Goal: Task Accomplishment & Management: Manage account settings

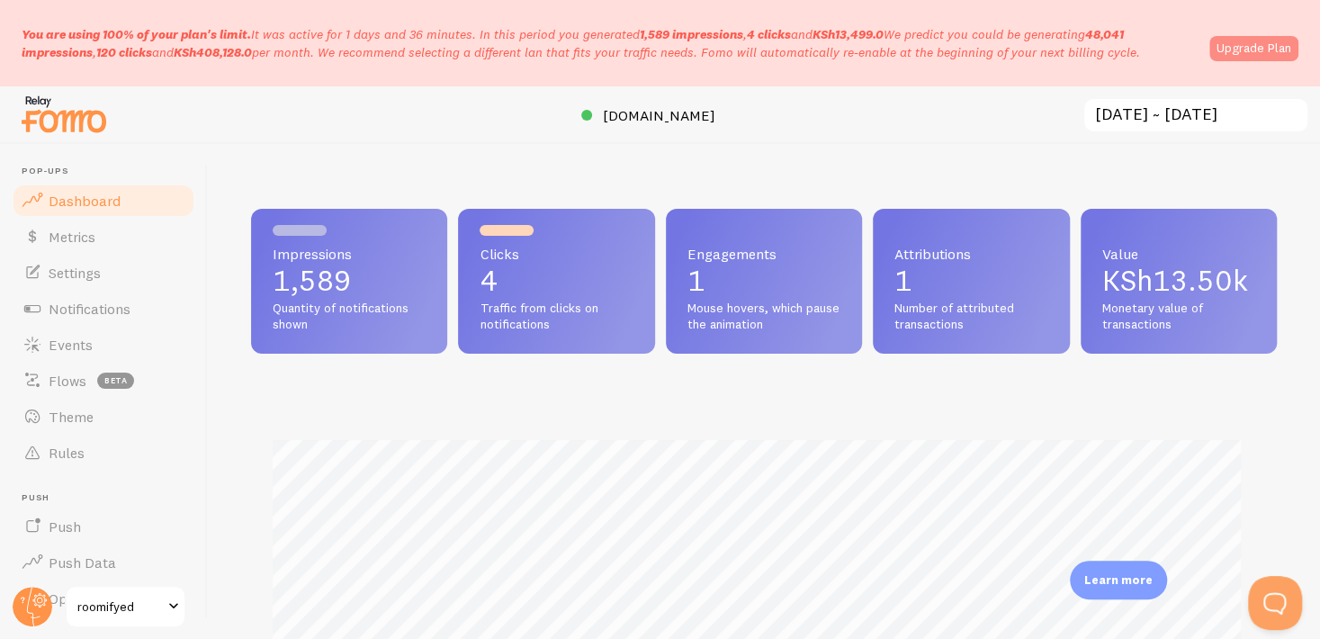
click at [1249, 40] on link "Upgrade Plan" at bounding box center [1253, 48] width 89 height 25
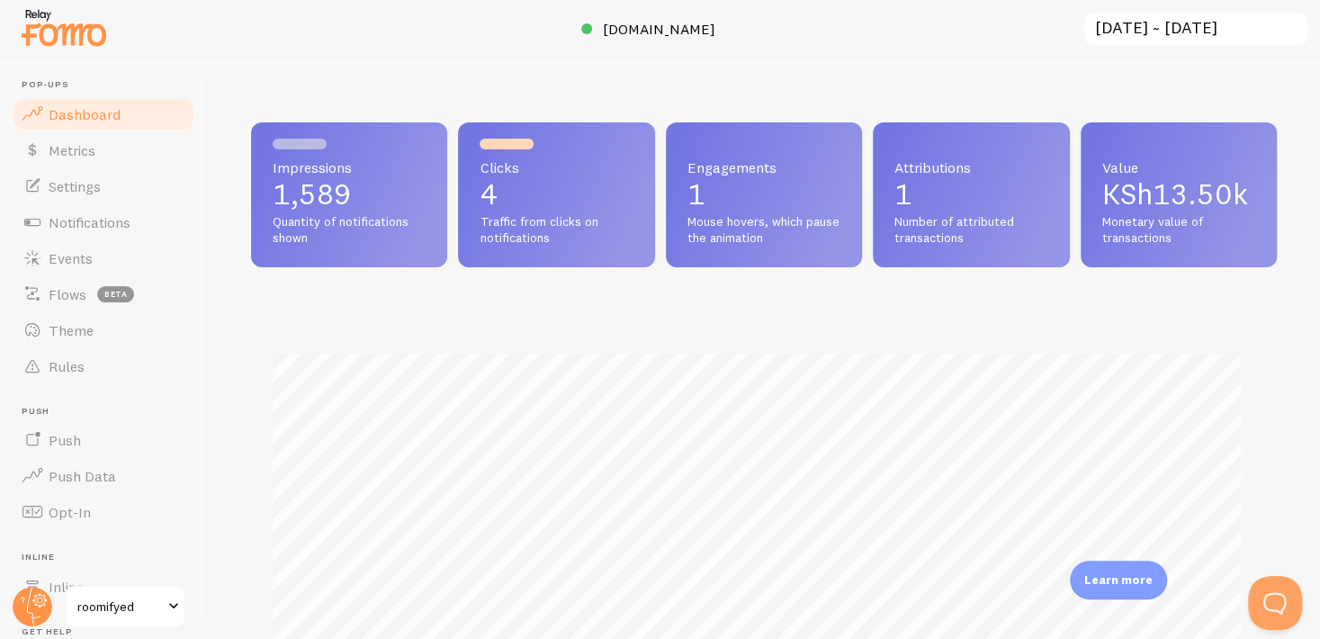
scroll to position [544, 0]
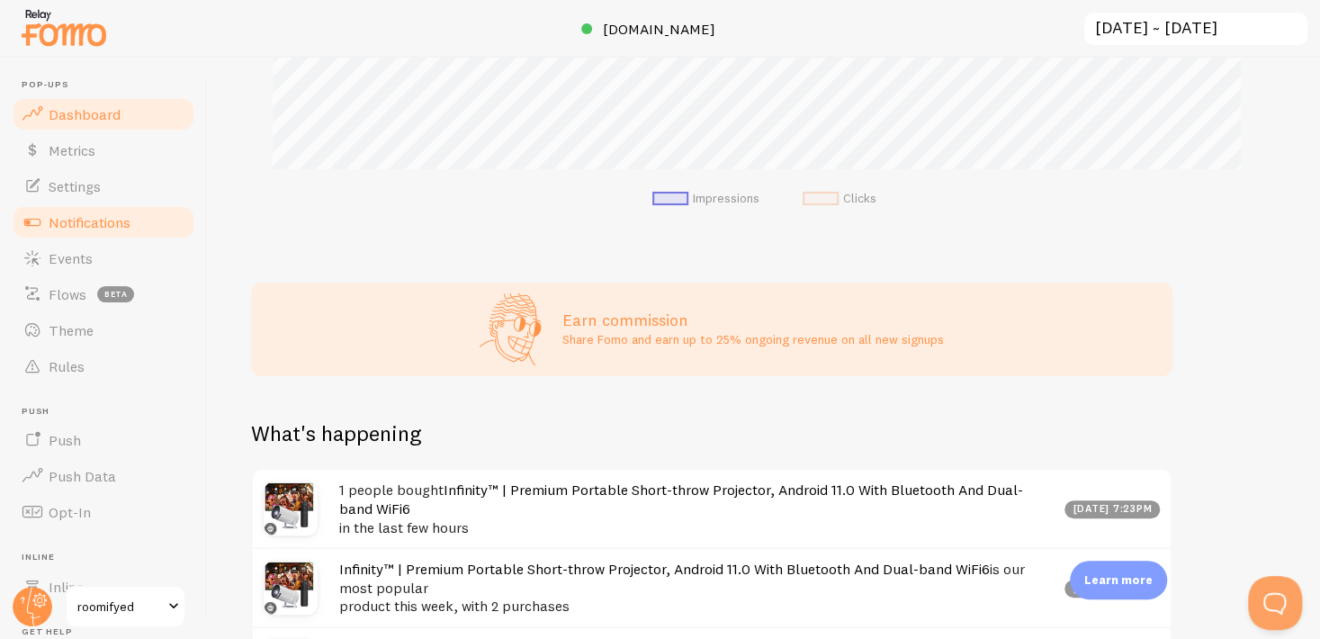
click at [77, 237] on link "Notifications" at bounding box center [103, 222] width 185 height 36
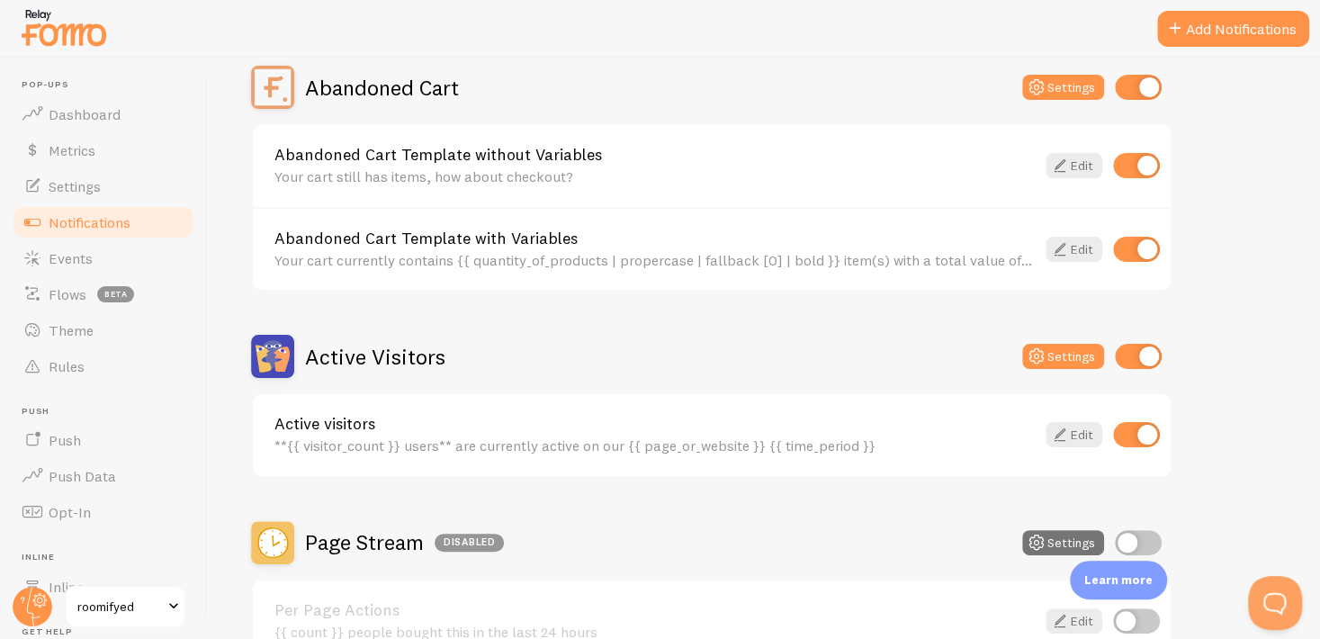
scroll to position [188, 0]
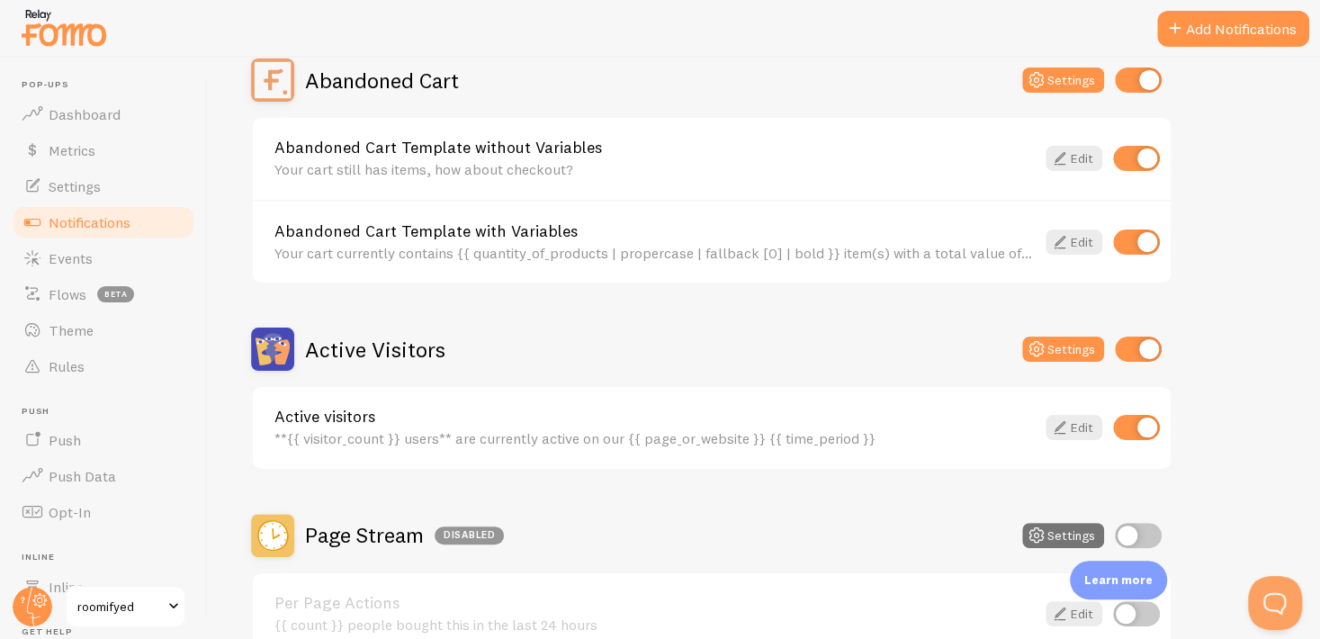
click at [1126, 245] on input "checkbox" at bounding box center [1136, 241] width 47 height 25
checkbox input "false"
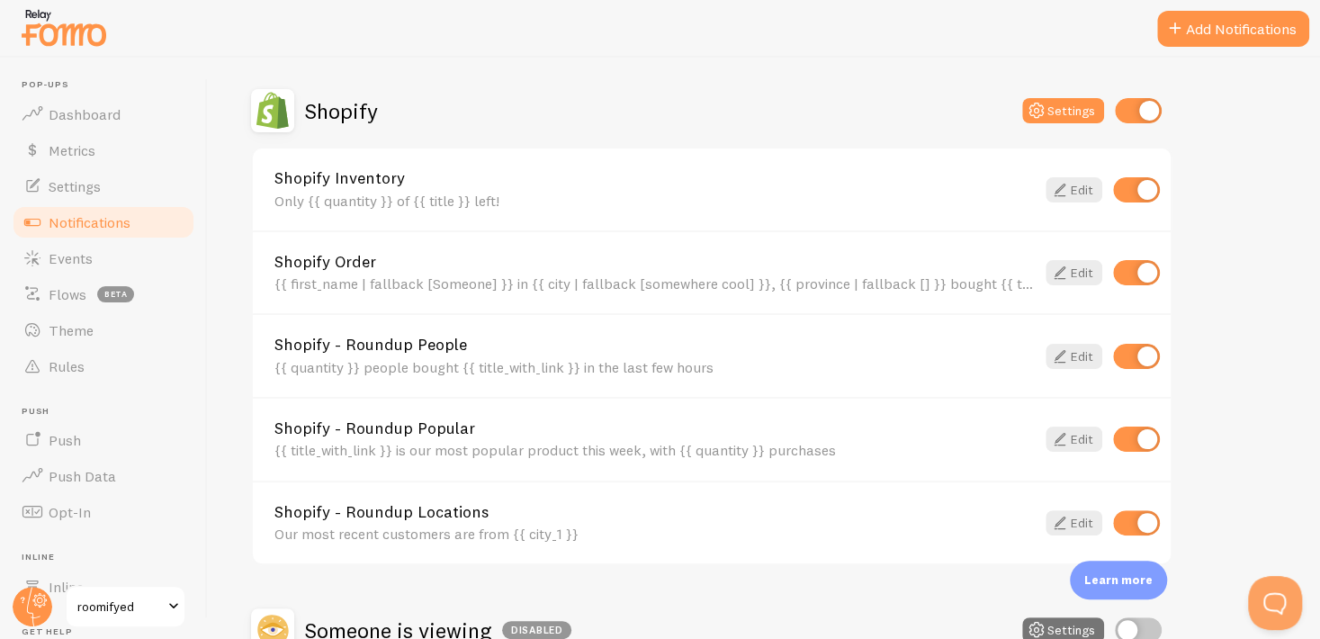
scroll to position [813, 0]
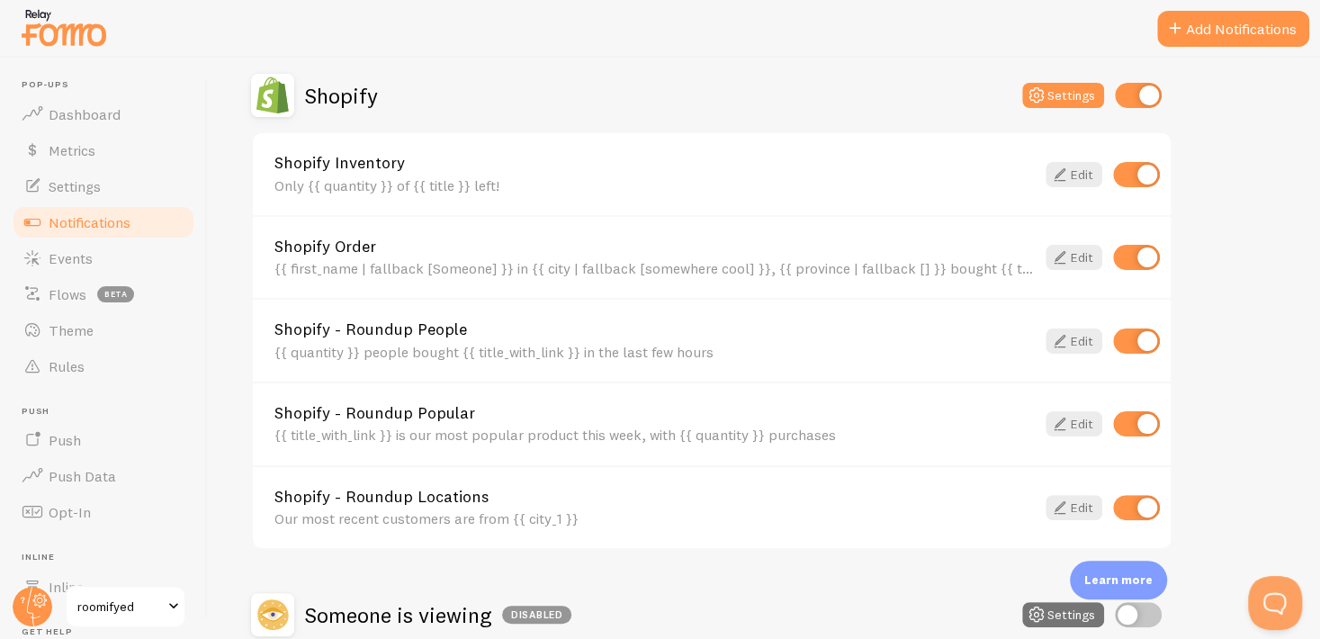
click at [1133, 422] on input "checkbox" at bounding box center [1136, 423] width 47 height 25
checkbox input "false"
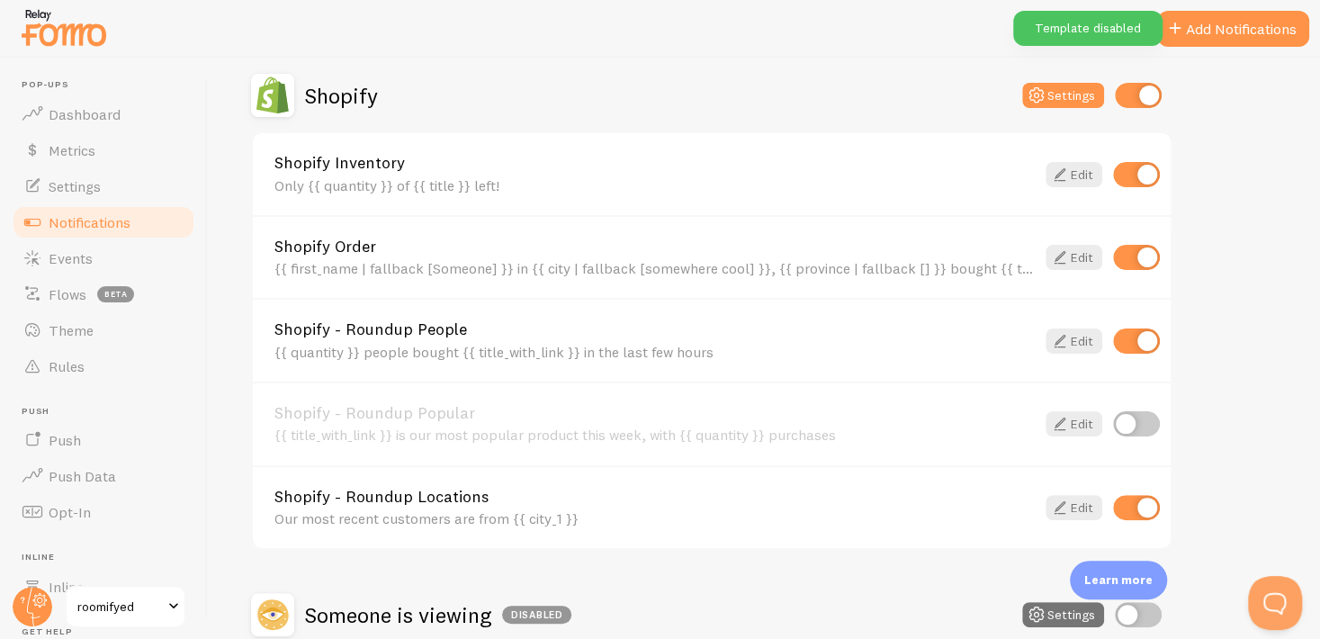
click at [1133, 341] on input "checkbox" at bounding box center [1136, 340] width 47 height 25
checkbox input "false"
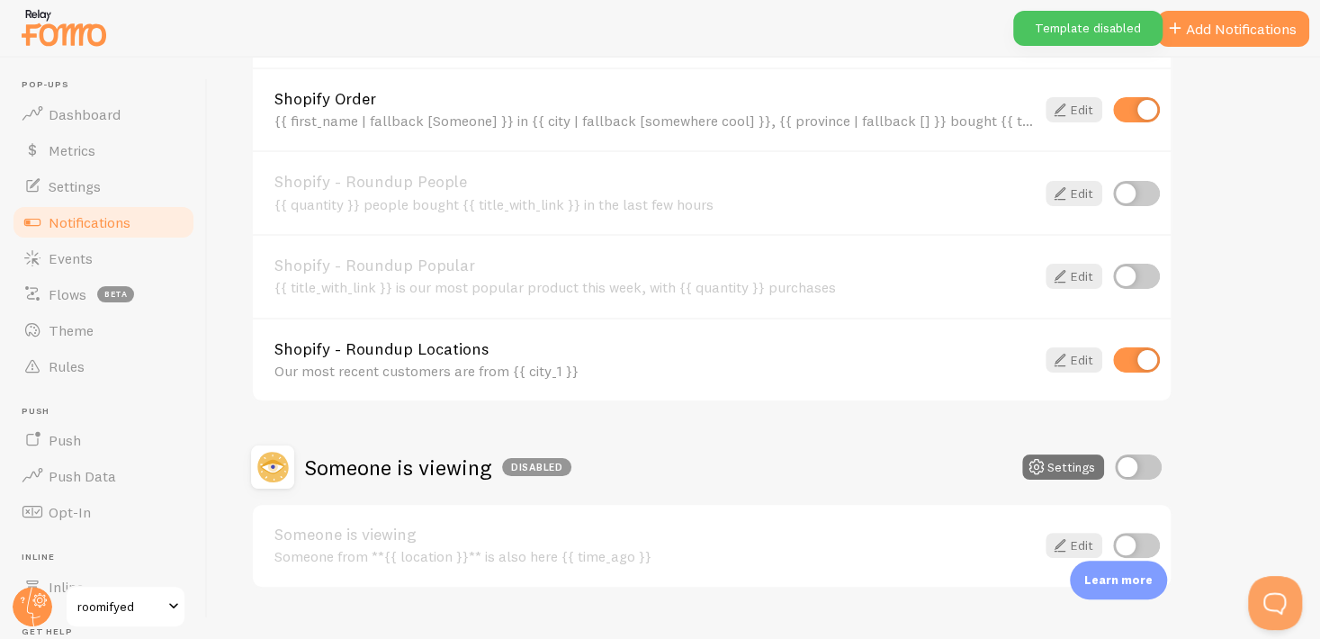
scroll to position [974, 0]
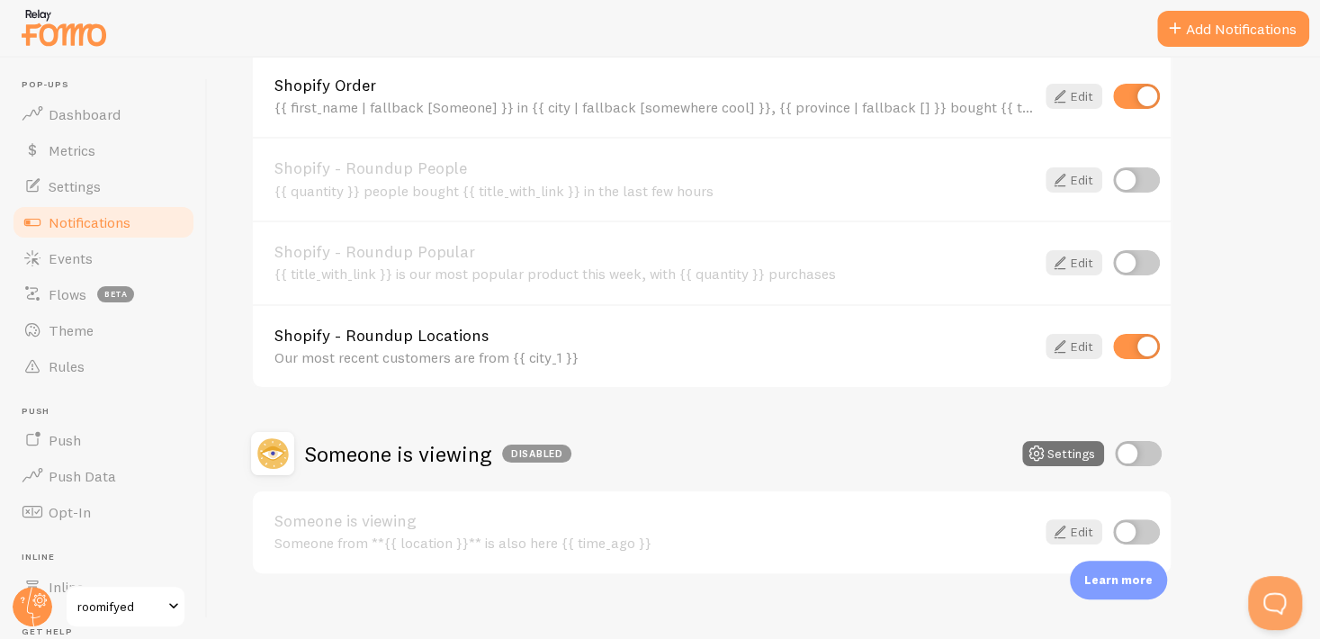
click at [1142, 343] on input "checkbox" at bounding box center [1136, 346] width 47 height 25
checkbox input "false"
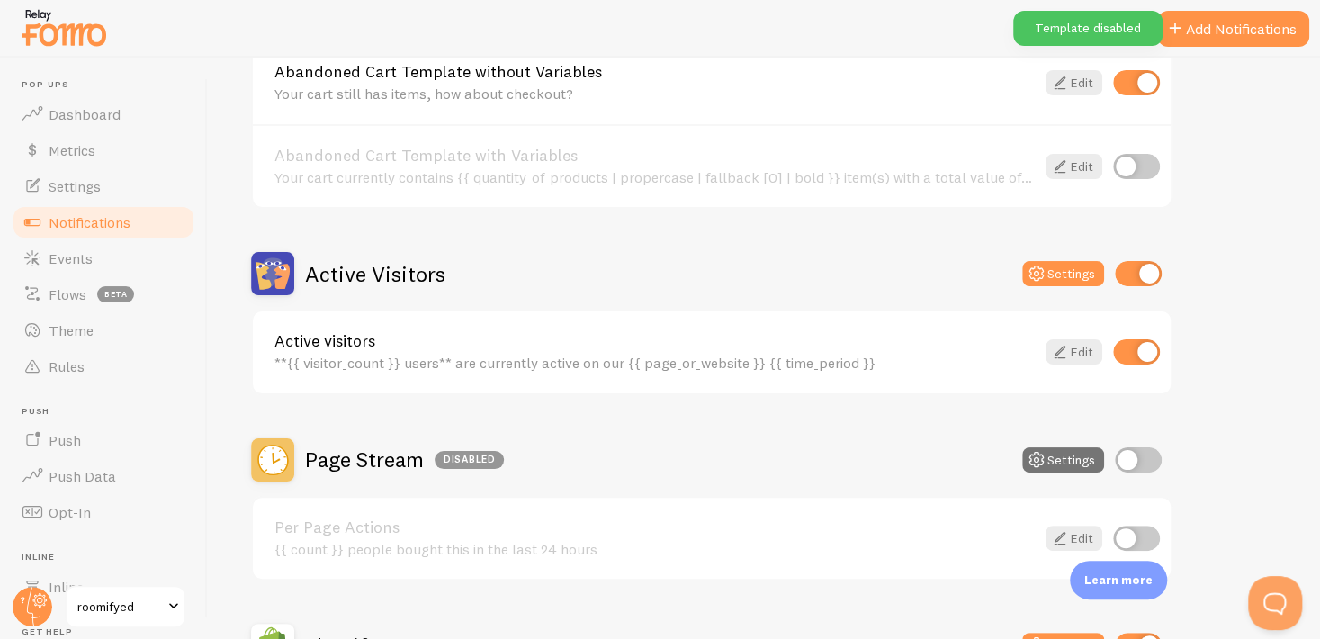
scroll to position [4, 0]
